Goal: Transaction & Acquisition: Book appointment/travel/reservation

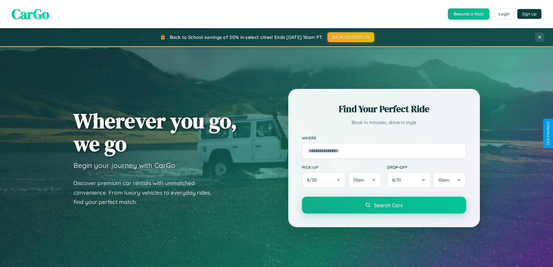
scroll to position [399, 0]
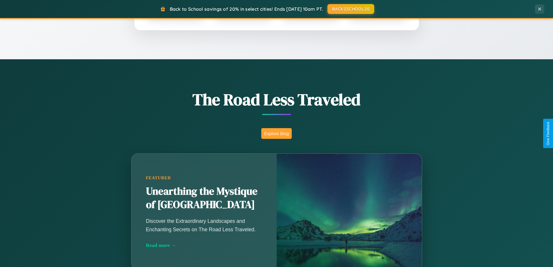
click at [276, 133] on button "Explore Blog" at bounding box center [276, 133] width 30 height 11
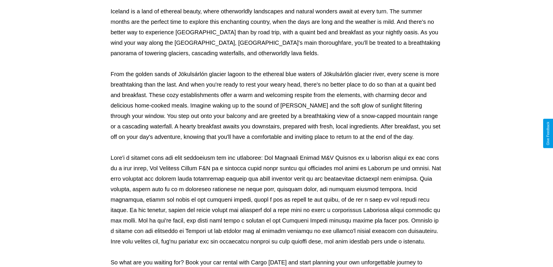
scroll to position [188, 0]
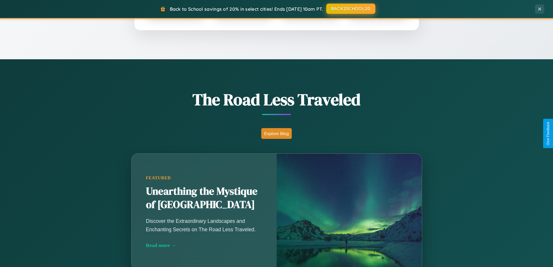
click at [350, 9] on button "BACK2SCHOOL20" at bounding box center [350, 8] width 49 height 10
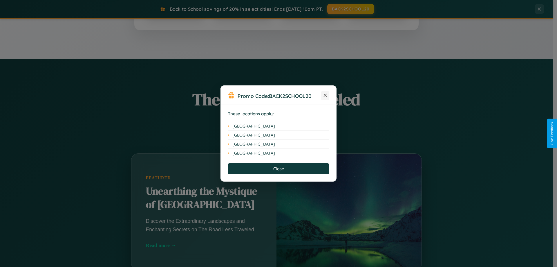
click at [325, 95] on icon at bounding box center [325, 95] width 3 height 3
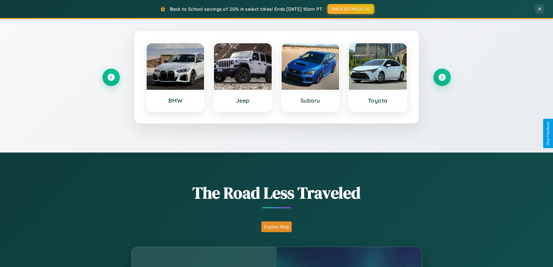
scroll to position [250, 0]
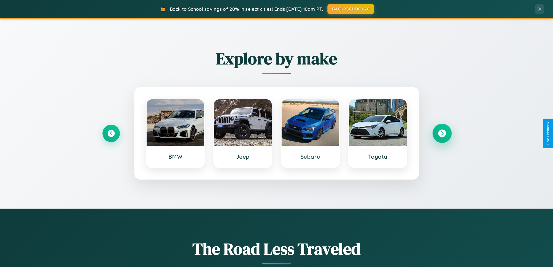
click at [441, 133] on icon at bounding box center [442, 133] width 8 height 8
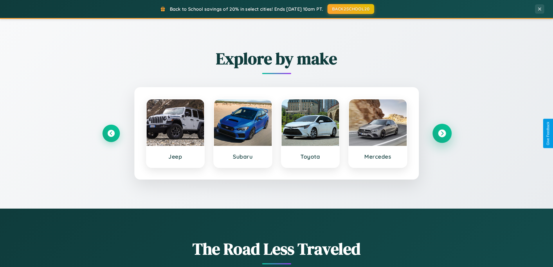
click at [441, 133] on icon at bounding box center [442, 133] width 8 height 8
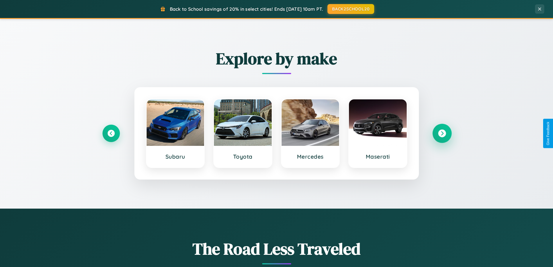
click at [441, 133] on icon at bounding box center [442, 133] width 8 height 8
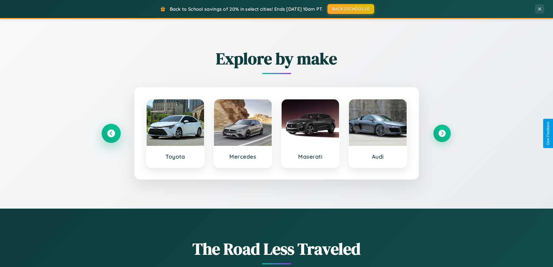
click at [111, 133] on icon at bounding box center [111, 133] width 8 height 8
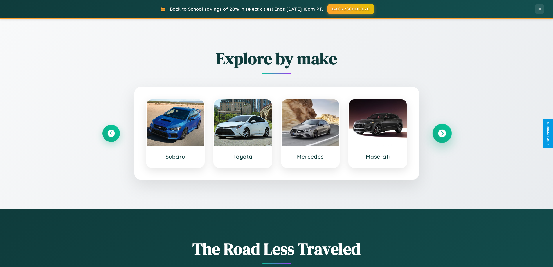
click at [441, 133] on icon at bounding box center [442, 133] width 8 height 8
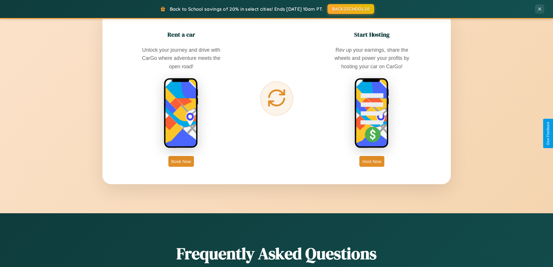
scroll to position [932, 0]
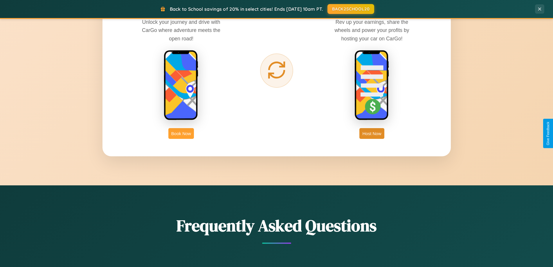
click at [181, 133] on button "Book Now" at bounding box center [181, 133] width 26 height 11
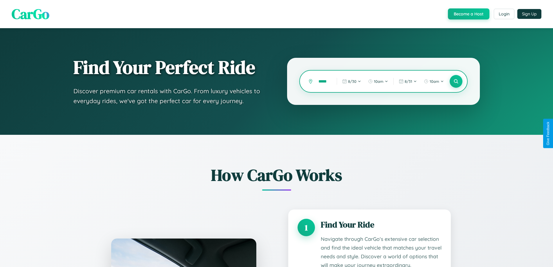
type input "******"
